Goal: Obtain resource: Download file/media

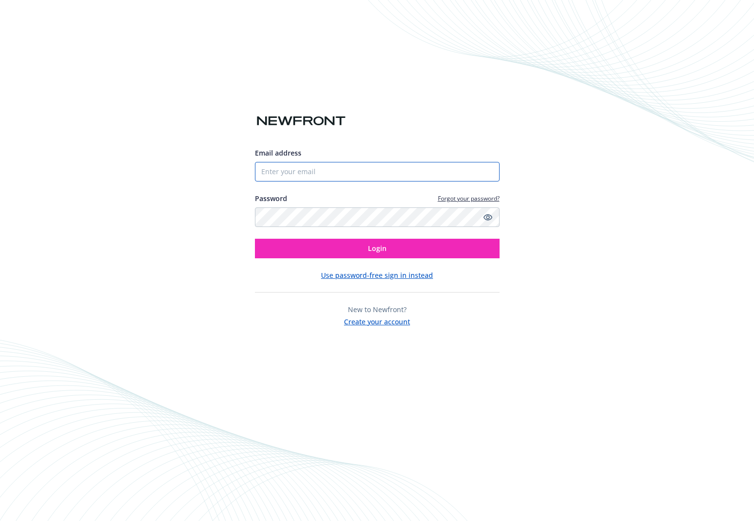
click at [364, 178] on input "Email address" at bounding box center [377, 172] width 245 height 20
drag, startPoint x: 377, startPoint y: 170, endPoint x: 465, endPoint y: 170, distance: 87.6
click at [378, 170] on input "Email address" at bounding box center [377, 172] width 245 height 20
click at [0, 521] on com-1password-button at bounding box center [0, 521] width 0 height 0
type input "[PERSON_NAME][EMAIL_ADDRESS][PERSON_NAME][DOMAIN_NAME]"
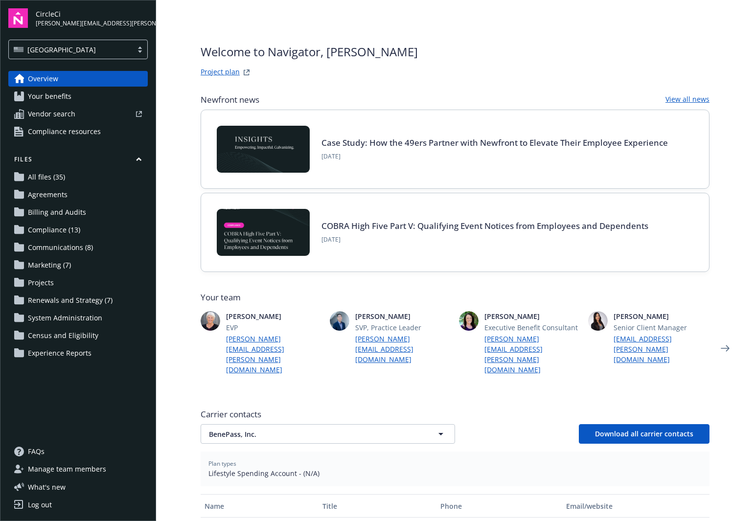
click at [54, 294] on span "Renewals and Strategy (7)" at bounding box center [70, 301] width 85 height 16
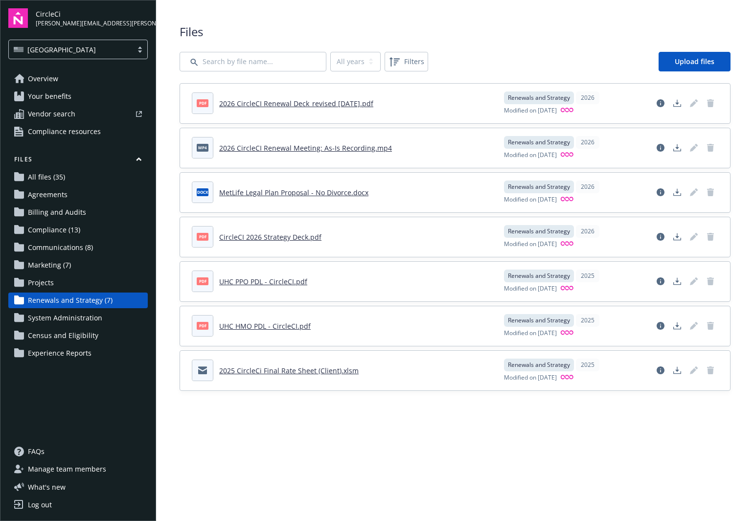
click at [288, 239] on link "CircleCI 2026 Strategy Deck.pdf" at bounding box center [270, 236] width 102 height 9
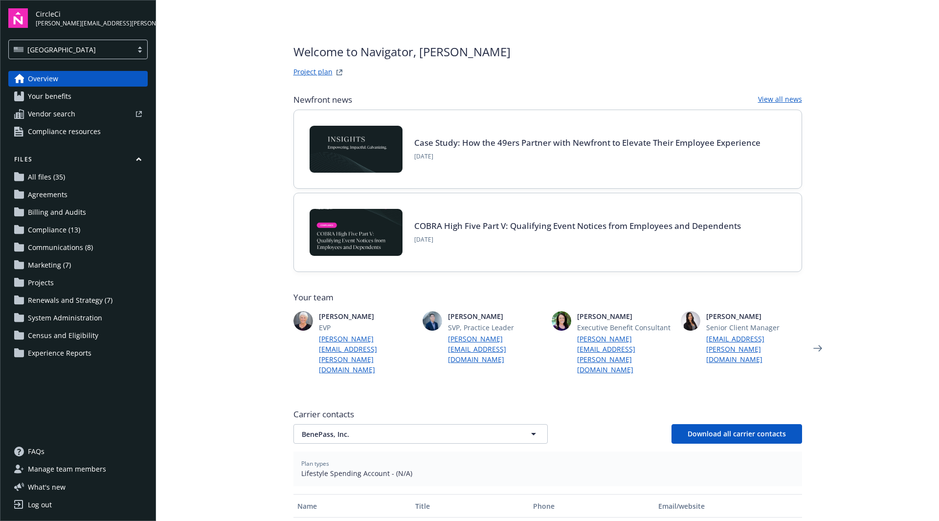
click at [78, 299] on span "Renewals and Strategy (7)" at bounding box center [70, 301] width 85 height 16
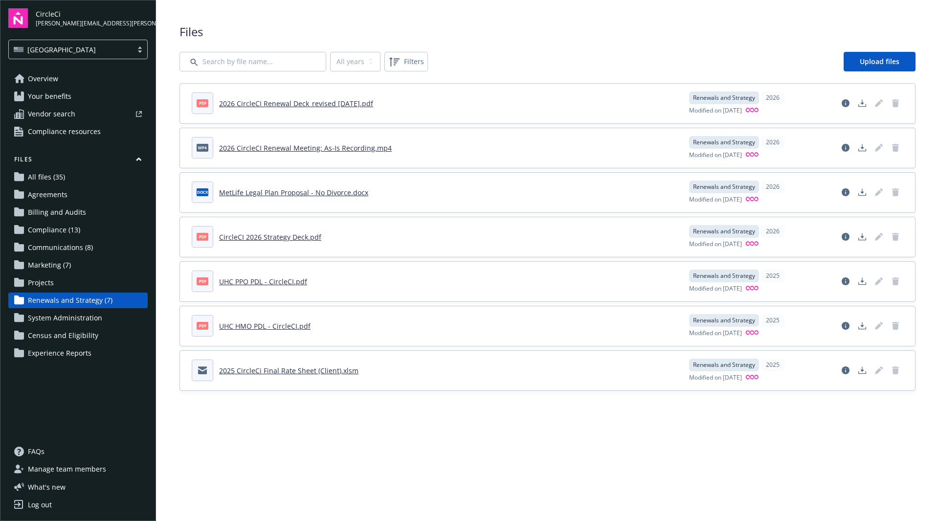
click at [282, 103] on link "2026 CircleCI Renewal Deck_revised [DATE].pdf" at bounding box center [296, 103] width 154 height 9
click at [310, 105] on link "2026 CircleCI Renewal Deck_revised [DATE].pdf" at bounding box center [296, 103] width 154 height 9
click at [296, 102] on link "2026 CircleCI Renewal Deck_revised [DATE].pdf" at bounding box center [296, 103] width 154 height 9
click at [347, 101] on link "2026 CircleCI Renewal Deck_revised [DATE].pdf" at bounding box center [296, 103] width 154 height 9
